Goal: Task Accomplishment & Management: Use online tool/utility

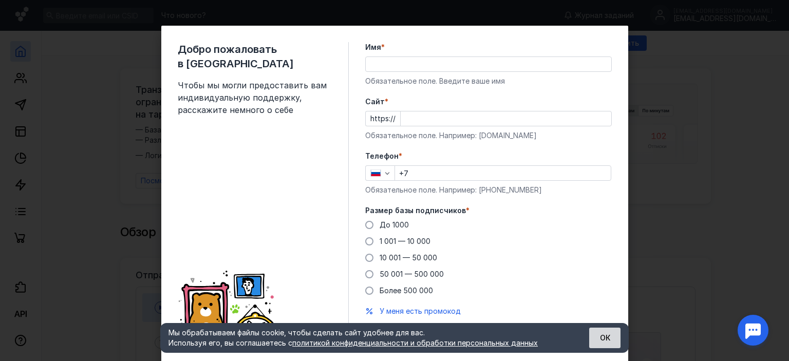
click at [608, 333] on button "ОК" at bounding box center [604, 338] width 31 height 21
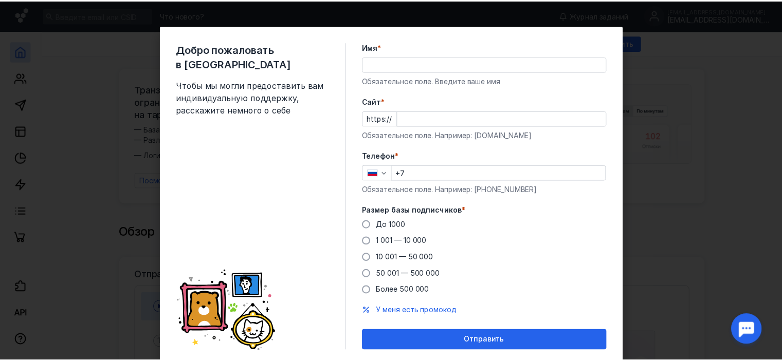
scroll to position [32, 0]
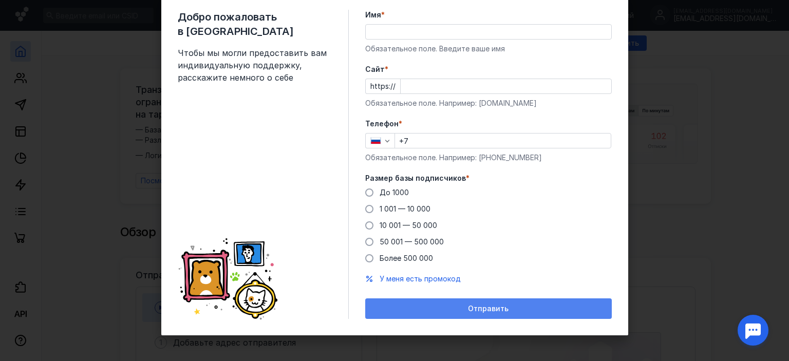
click at [538, 305] on div "Отправить" at bounding box center [488, 309] width 236 height 9
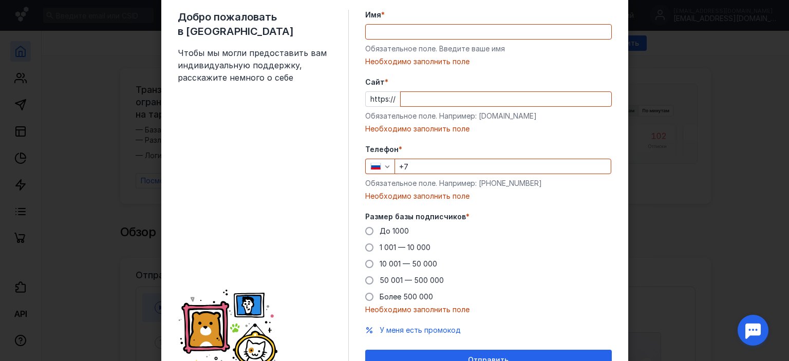
click at [413, 25] on input "Имя *" at bounding box center [489, 32] width 246 height 14
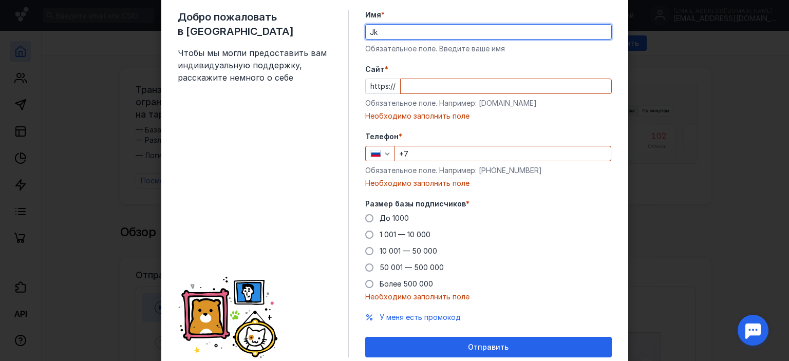
type input "J"
type input "[PERSON_NAME]"
type input "Олежа"
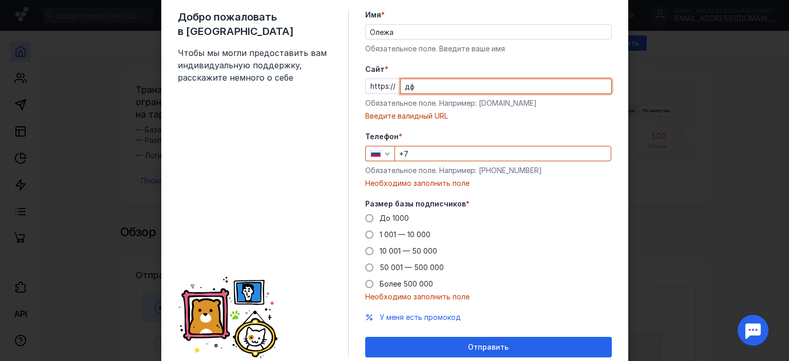
type input "д"
type input "ы"
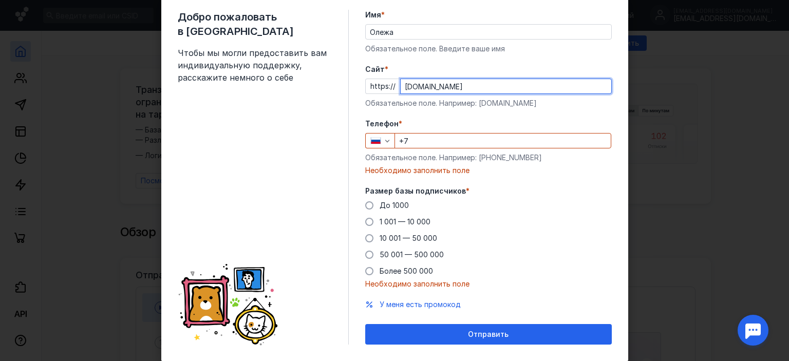
type input "[DOMAIN_NAME]"
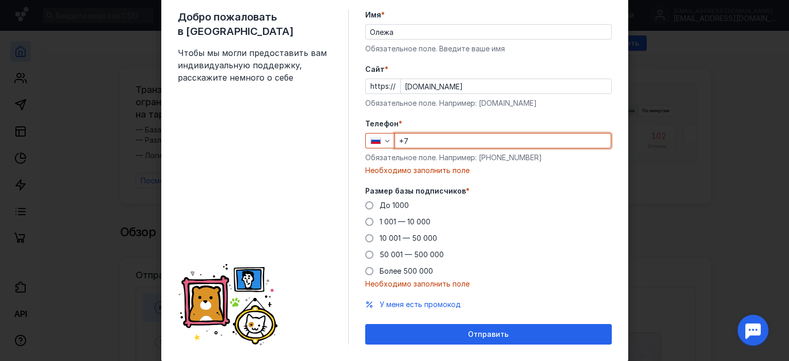
click at [449, 144] on input "+7" at bounding box center [503, 141] width 216 height 14
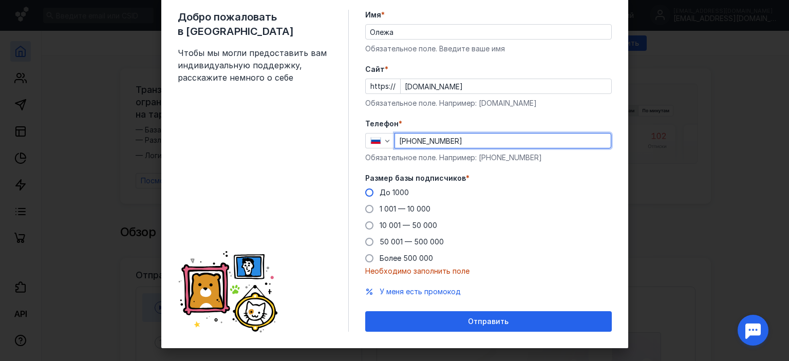
type input "[PHONE_NUMBER]"
click at [367, 193] on span at bounding box center [369, 193] width 8 height 8
click at [0, 0] on input "До 1000" at bounding box center [0, 0] width 0 height 0
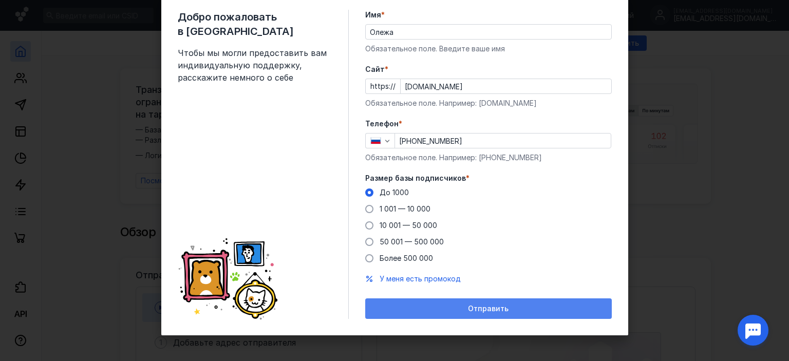
click at [435, 304] on div "Отправить" at bounding box center [488, 309] width 247 height 21
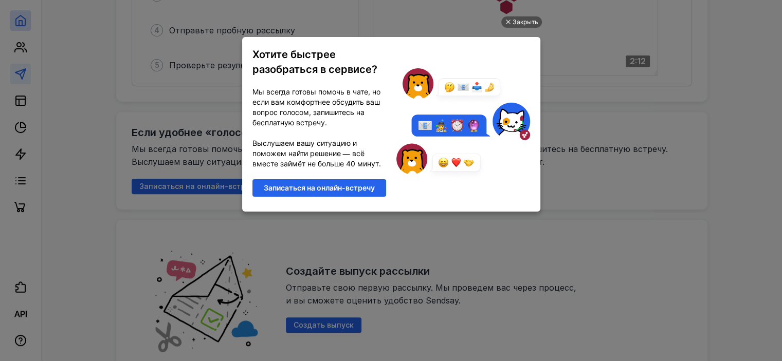
scroll to position [0, 0]
click at [524, 23] on div "Закрыть" at bounding box center [525, 21] width 26 height 11
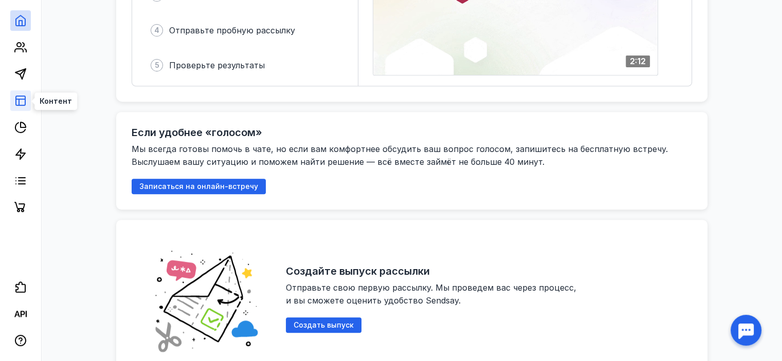
click at [25, 103] on rect at bounding box center [20, 100] width 9 height 9
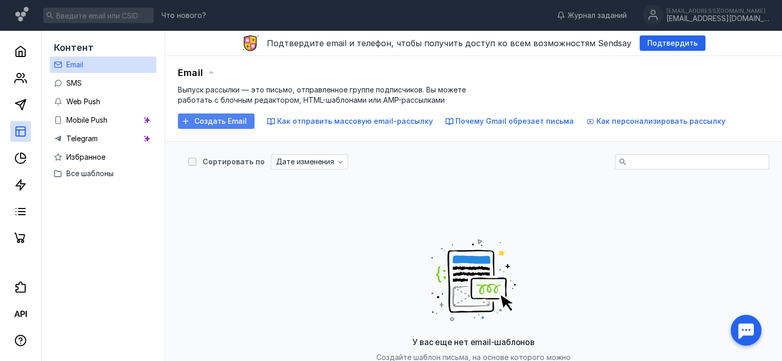
click at [224, 122] on span "Создать Email" at bounding box center [220, 121] width 52 height 9
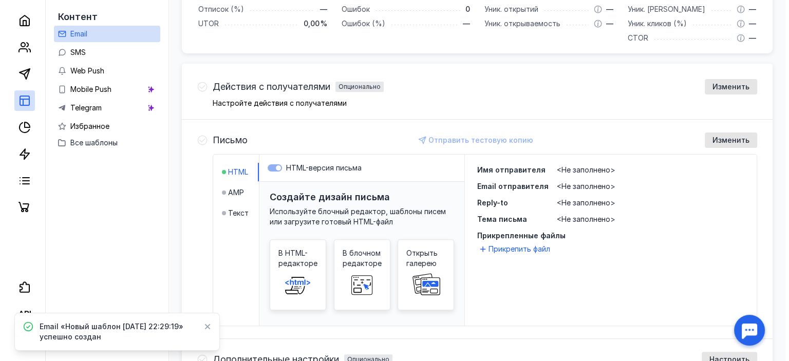
scroll to position [255, 0]
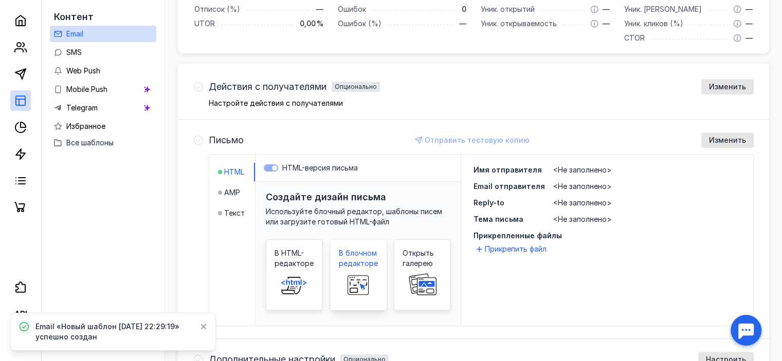
click at [350, 263] on span "В блочном редакторе" at bounding box center [358, 258] width 39 height 21
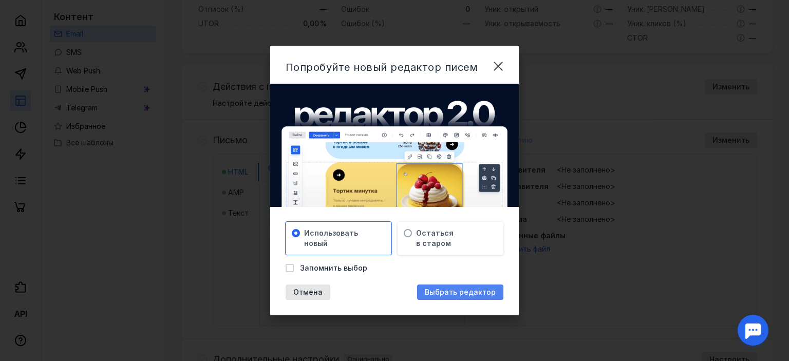
click at [447, 294] on span "Выбрать редактор" at bounding box center [460, 292] width 71 height 9
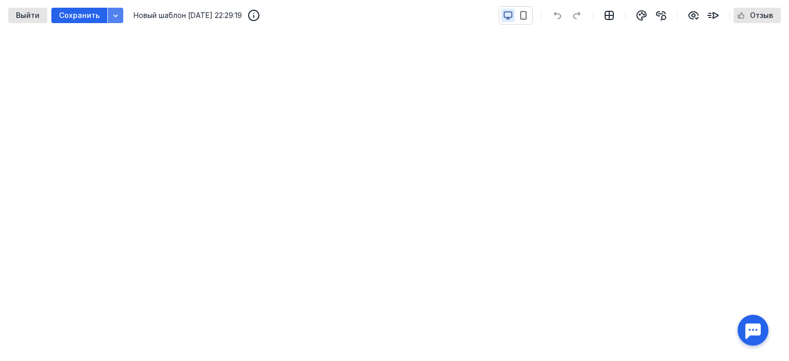
click at [111, 12] on icon "button" at bounding box center [115, 15] width 8 height 8
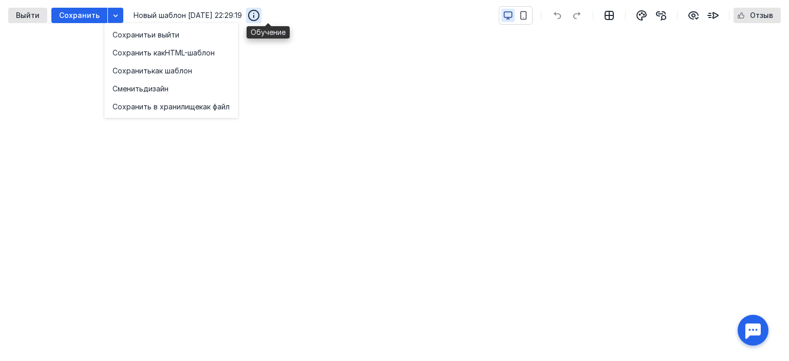
click at [260, 14] on icon "button" at bounding box center [254, 15] width 12 height 12
